Goal: Task Accomplishment & Management: Manage account settings

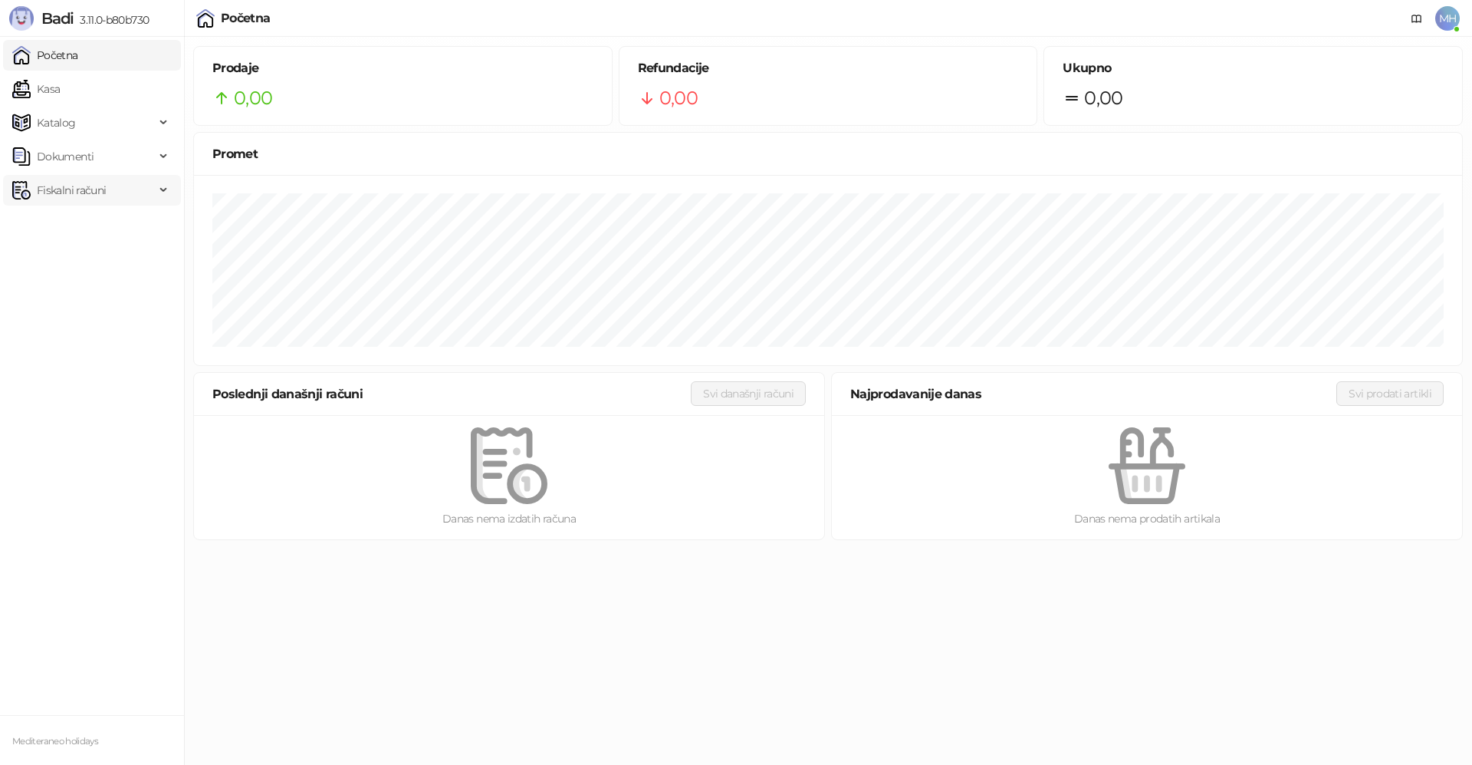
click at [83, 185] on span "Fiskalni računi" at bounding box center [71, 190] width 69 height 31
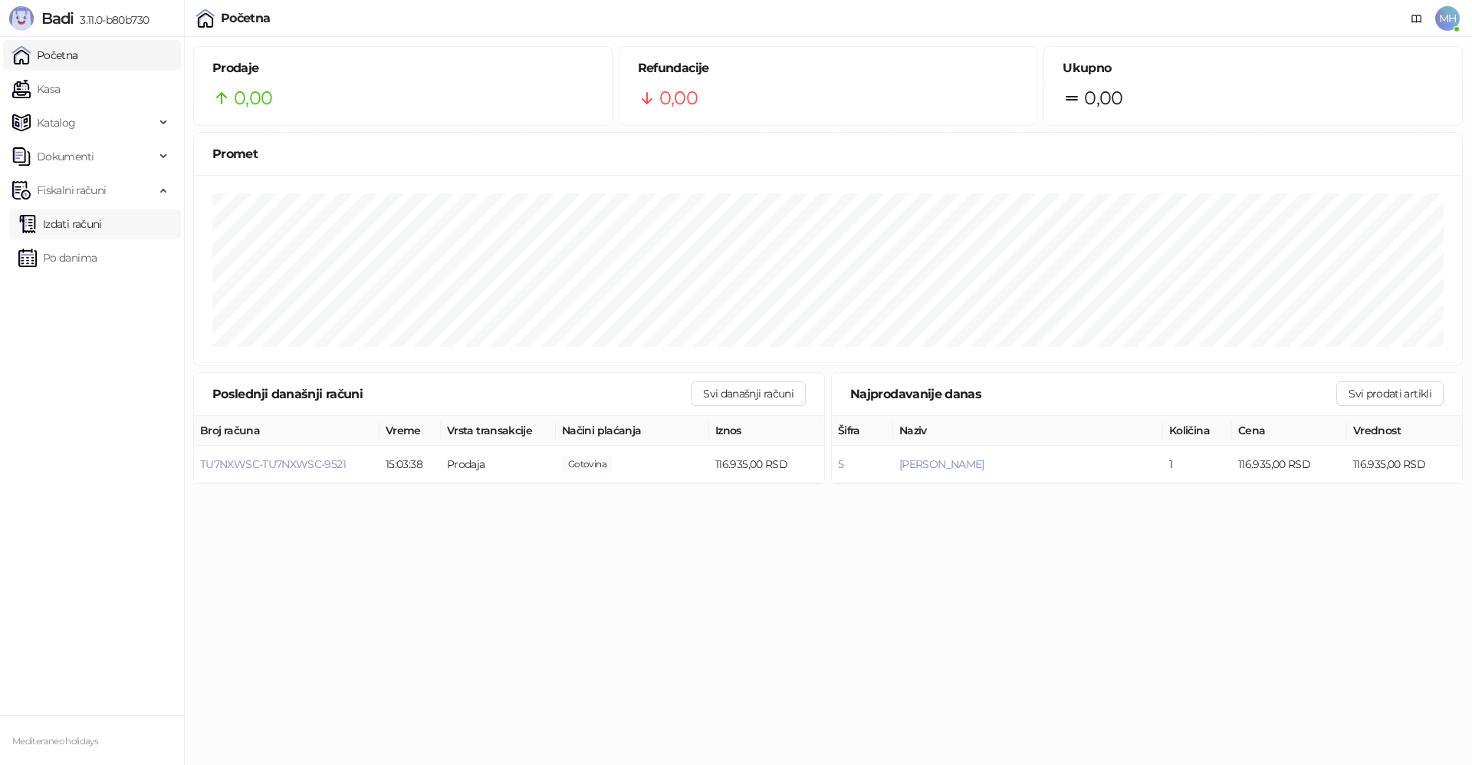
click at [102, 221] on link "Izdati računi" at bounding box center [60, 224] width 84 height 31
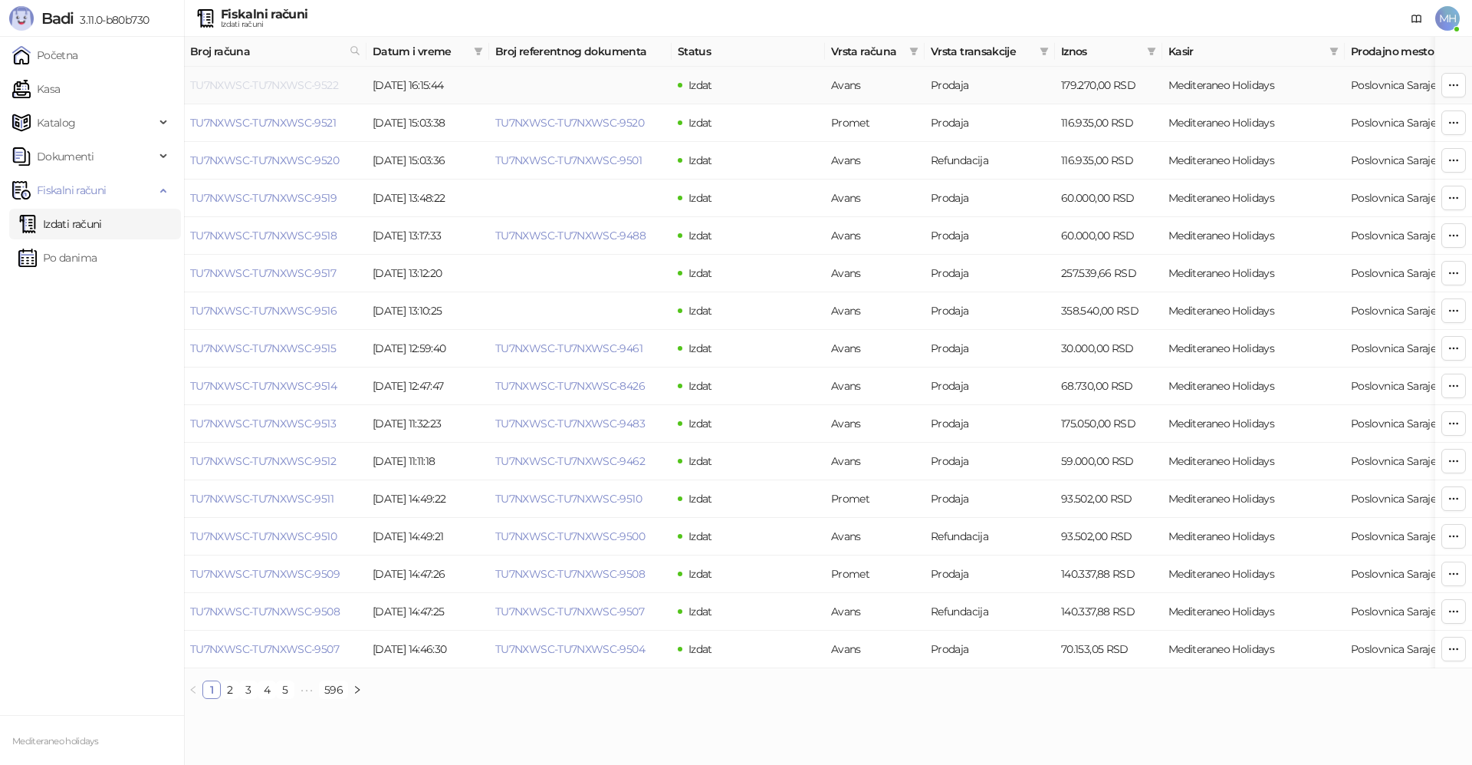
click at [310, 83] on link "TU7NXWSC-TU7NXWSC-9522" at bounding box center [264, 85] width 148 height 14
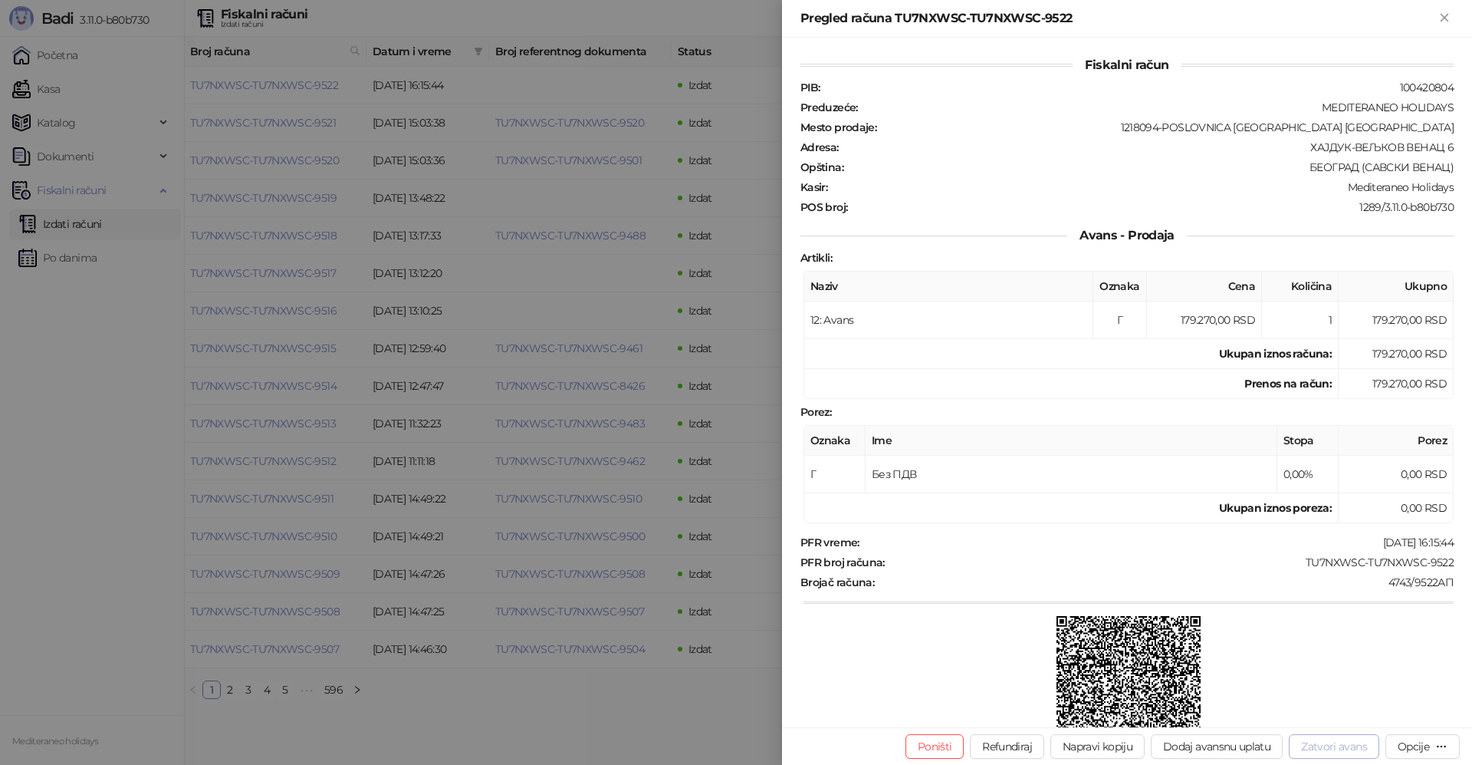
click at [1334, 749] on button "Zatvori avans" at bounding box center [1334, 746] width 90 height 25
type input "**********"
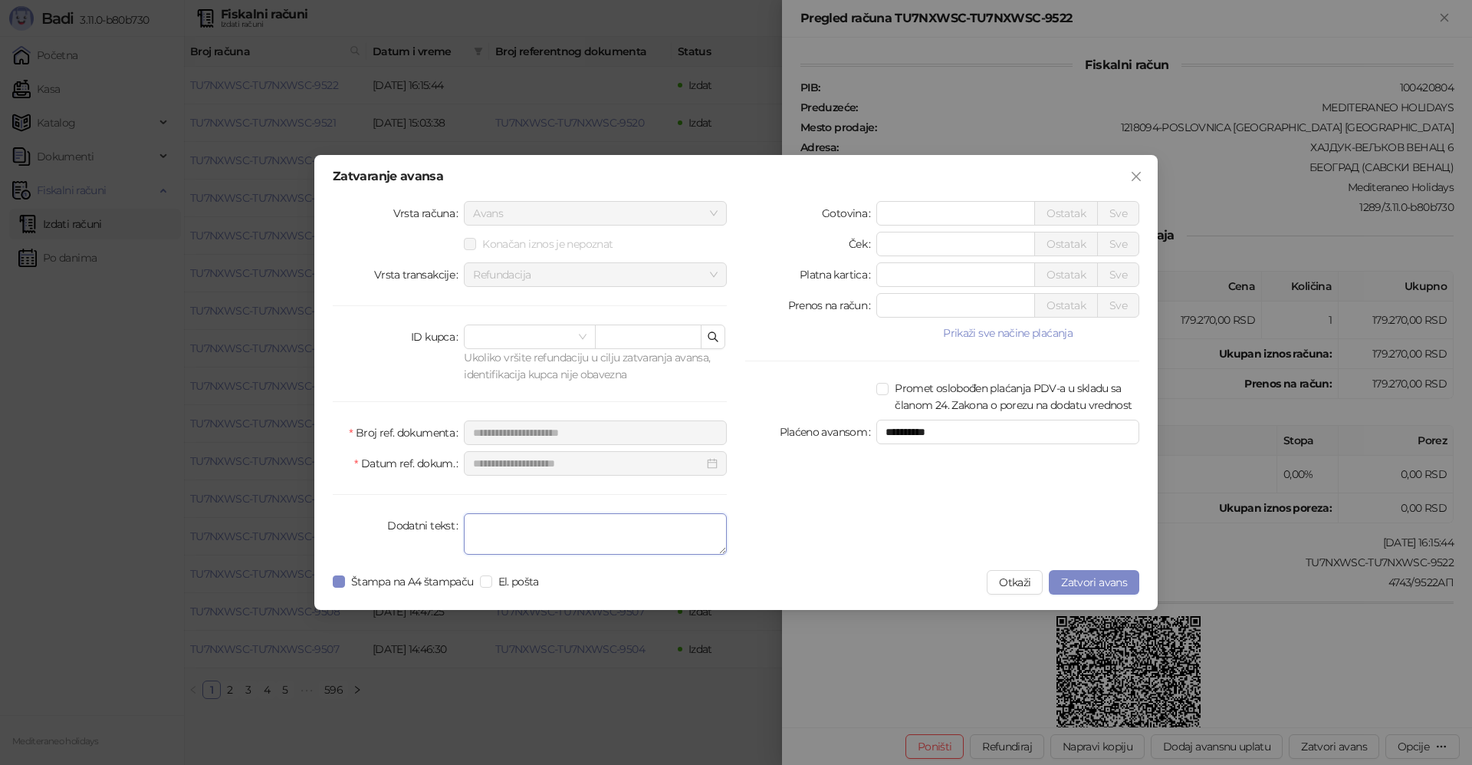
click at [486, 531] on textarea "Dodatni tekst" at bounding box center [595, 533] width 263 height 41
type textarea "*******"
click at [345, 577] on span "Štampa na A4 štampaču" at bounding box center [412, 581] width 135 height 17
click at [1071, 577] on span "Zatvori avans" at bounding box center [1094, 582] width 66 height 14
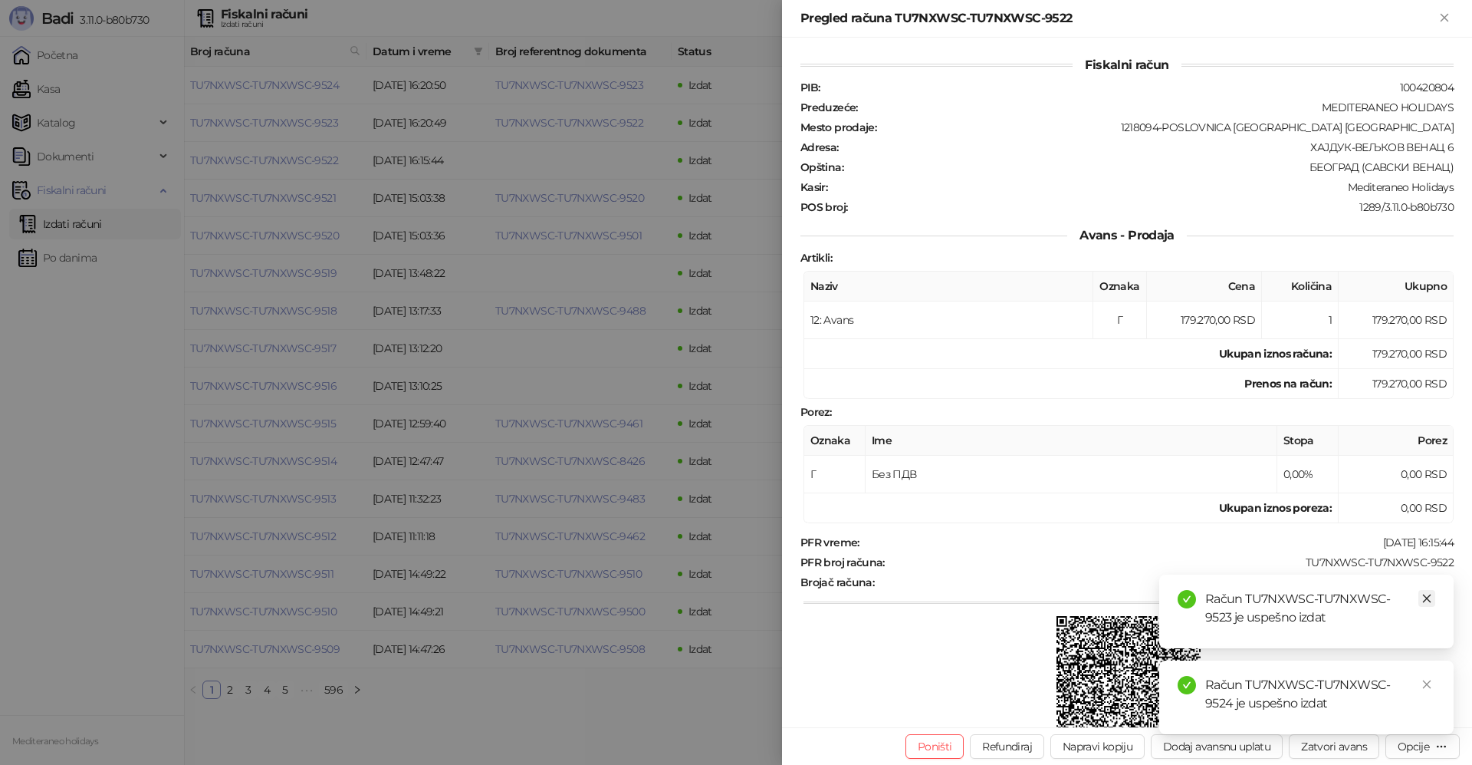
click at [1428, 599] on icon "close" at bounding box center [1427, 598] width 8 height 8
drag, startPoint x: 1423, startPoint y: 683, endPoint x: 1342, endPoint y: 365, distance: 328.5
click at [1423, 679] on icon "close" at bounding box center [1427, 684] width 11 height 11
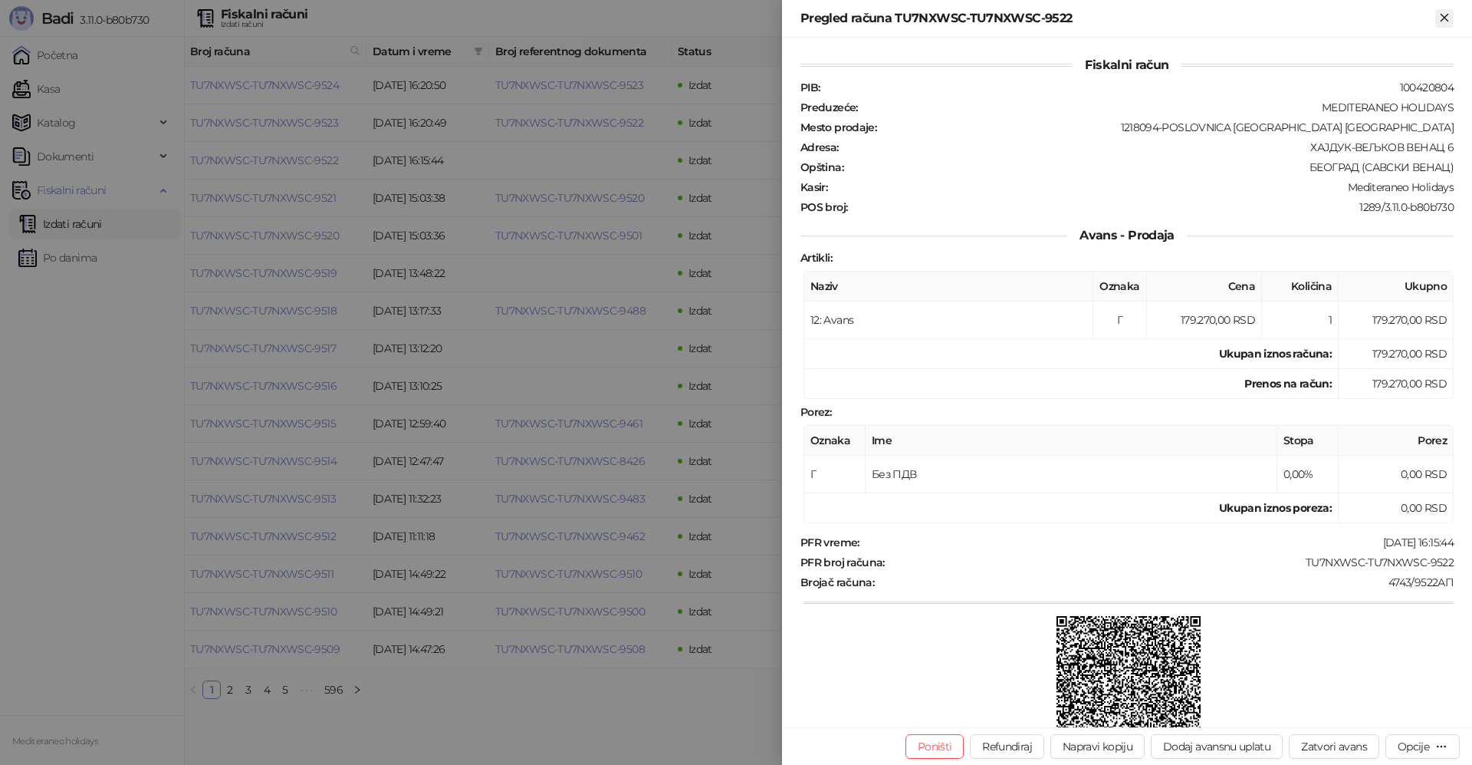
click at [1443, 13] on icon "Zatvori" at bounding box center [1445, 18] width 14 height 14
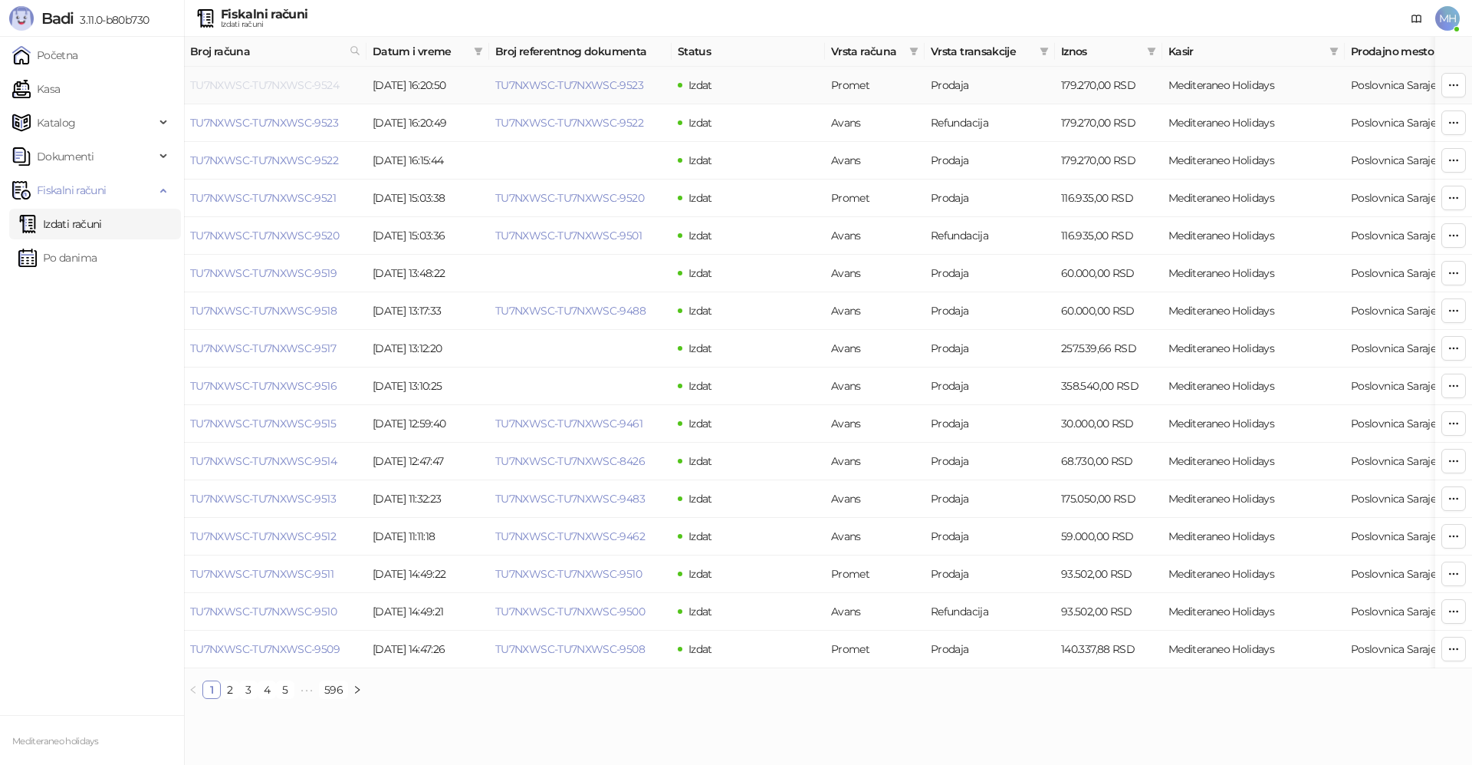
click at [324, 78] on link "TU7NXWSC-TU7NXWSC-9524" at bounding box center [264, 85] width 149 height 14
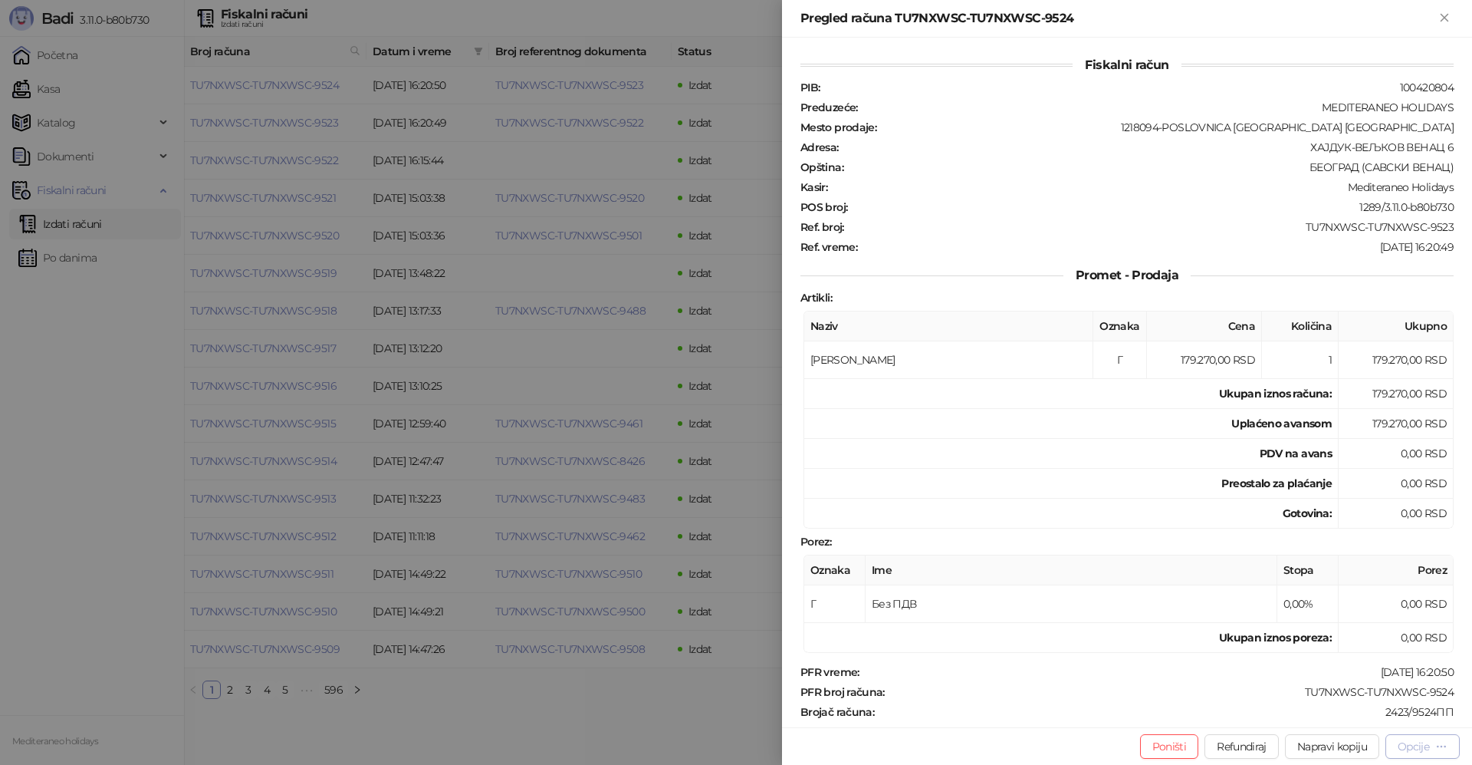
click at [1401, 740] on div "Opcije" at bounding box center [1413, 746] width 31 height 14
click at [1387, 715] on span "Preuzmi u PDF formatu" at bounding box center [1369, 715] width 157 height 17
click at [1449, 17] on icon "Zatvori" at bounding box center [1445, 18] width 14 height 14
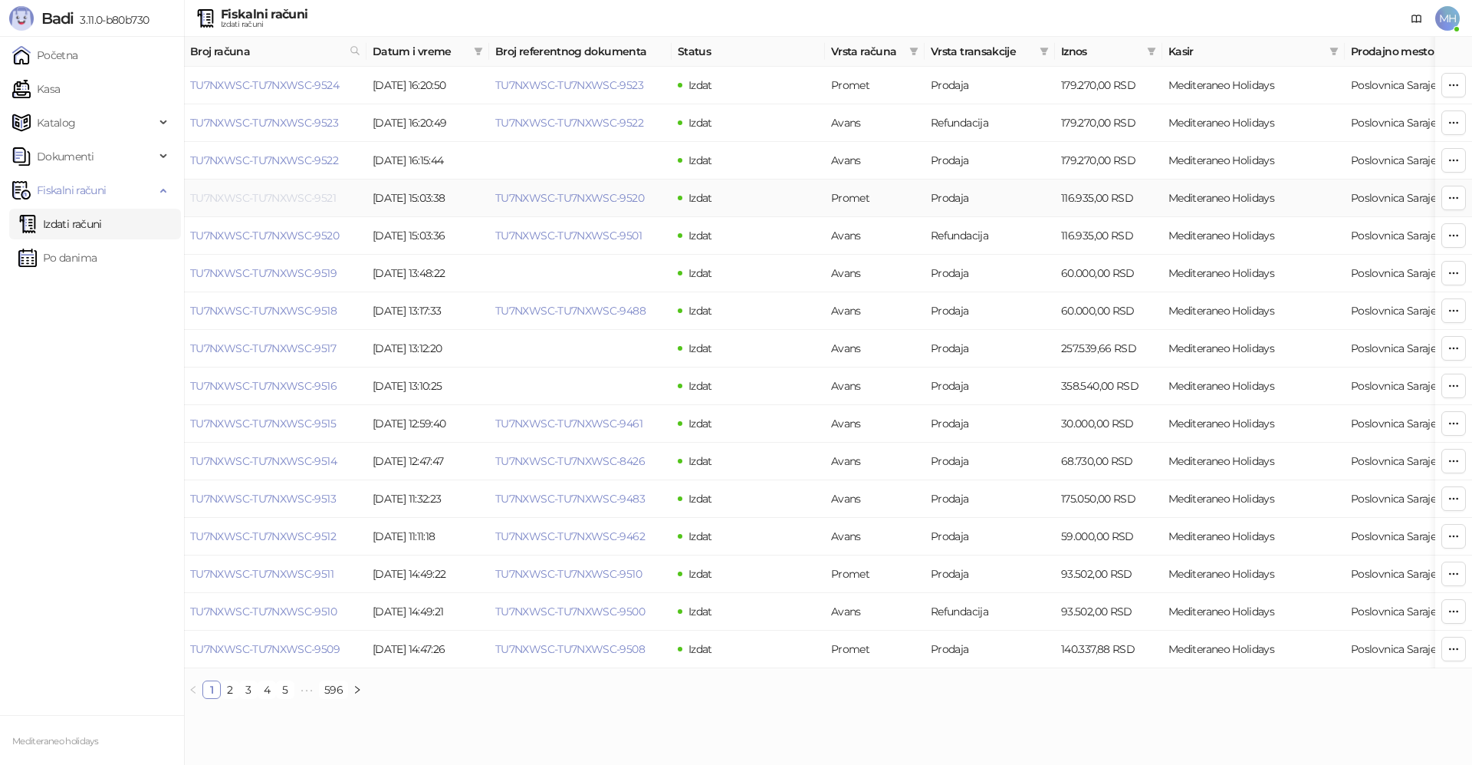
click at [314, 196] on link "TU7NXWSC-TU7NXWSC-9521" at bounding box center [263, 198] width 146 height 14
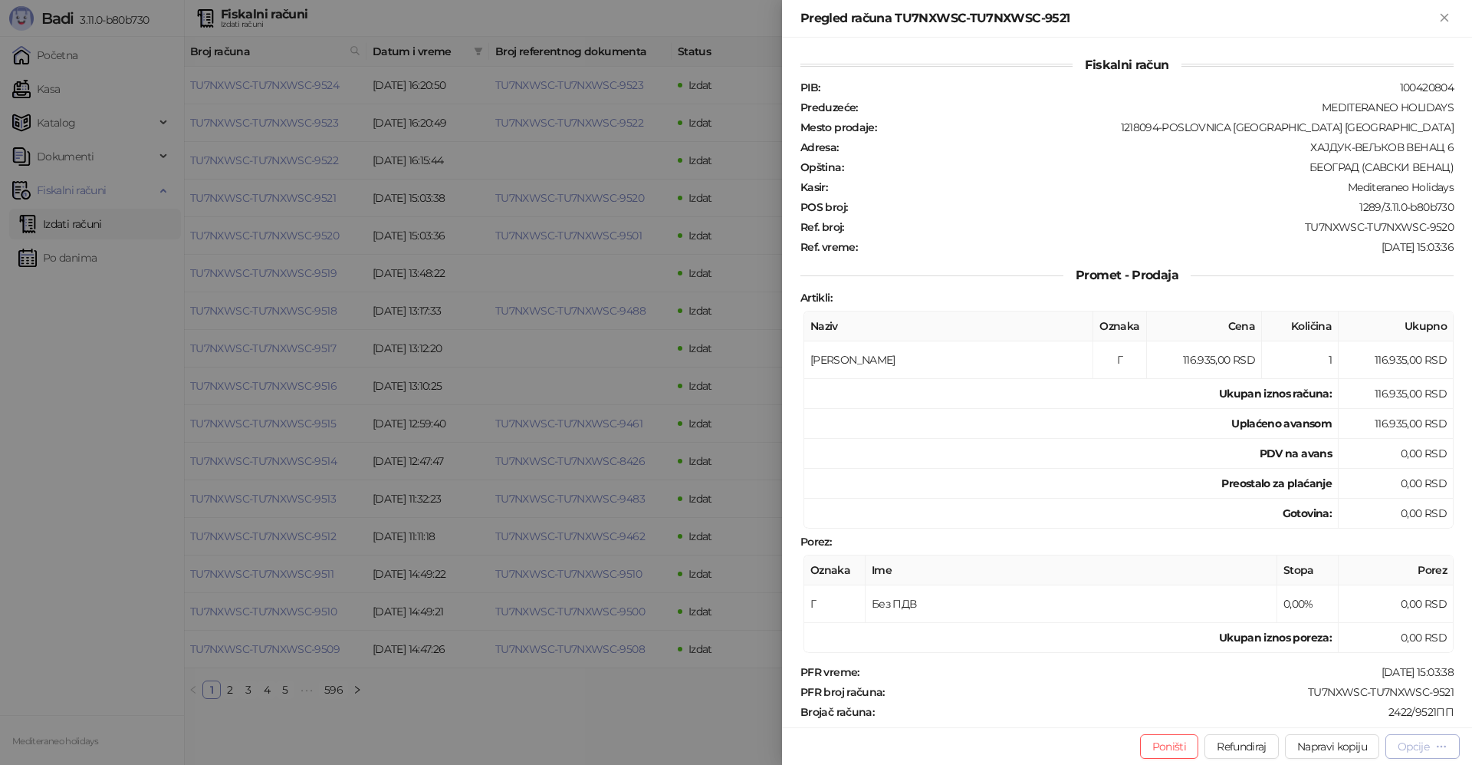
click at [1416, 746] on div "Opcije" at bounding box center [1413, 746] width 31 height 14
click at [1385, 722] on span "Preuzmi u PDF formatu" at bounding box center [1369, 715] width 157 height 17
click at [1447, 18] on icon "Zatvori" at bounding box center [1445, 18] width 14 height 14
